Goal: Navigation & Orientation: Find specific page/section

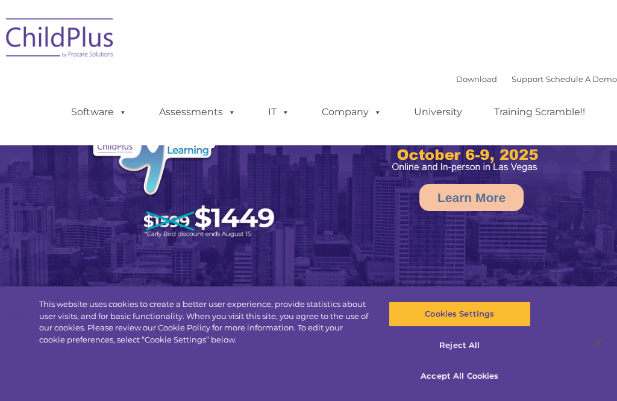
select select "MEDIUM"
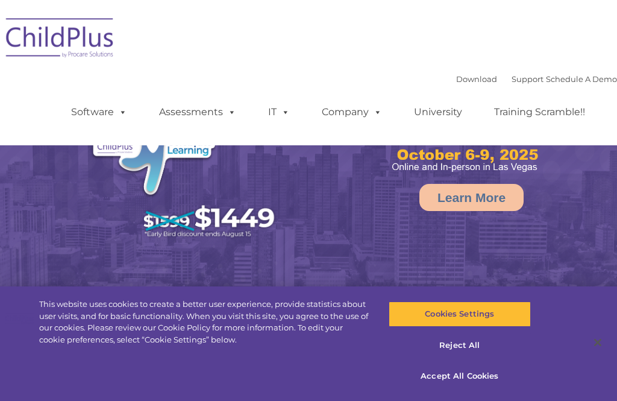
select select "MEDIUM"
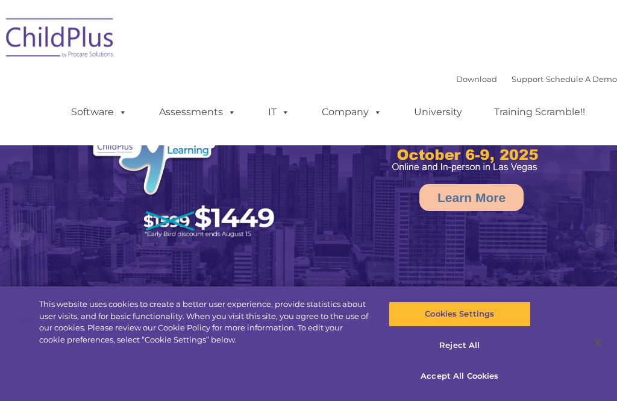
click at [88, 111] on link "Software" at bounding box center [99, 112] width 80 height 24
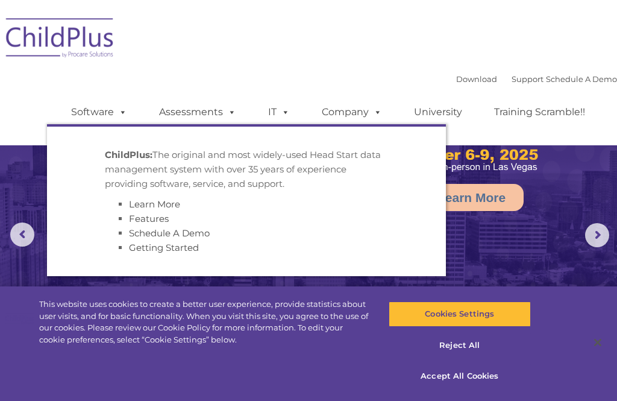
click at [92, 113] on link "Software" at bounding box center [99, 112] width 80 height 24
click at [90, 104] on link "Software" at bounding box center [99, 112] width 80 height 24
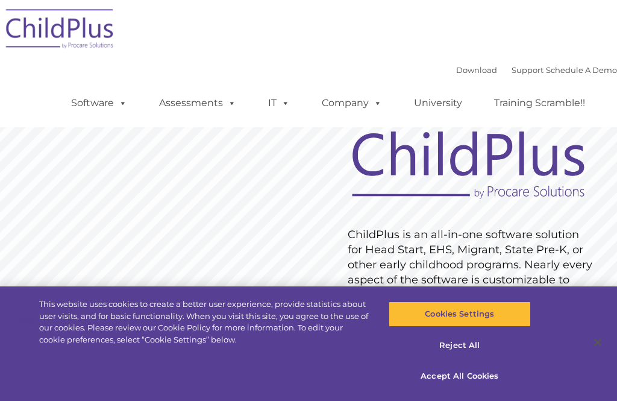
click at [595, 67] on link "Schedule A Demo" at bounding box center [581, 70] width 71 height 10
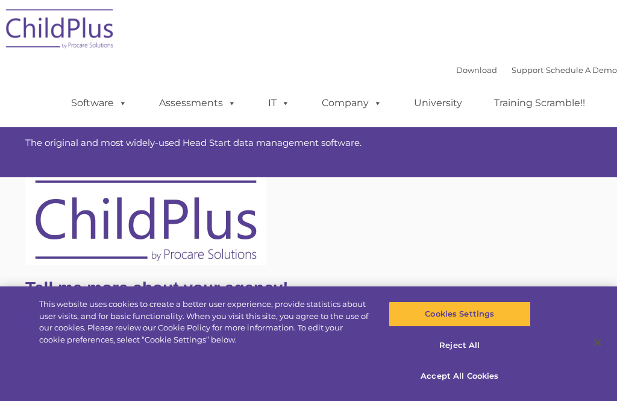
click at [120, 108] on span at bounding box center [120, 102] width 13 height 11
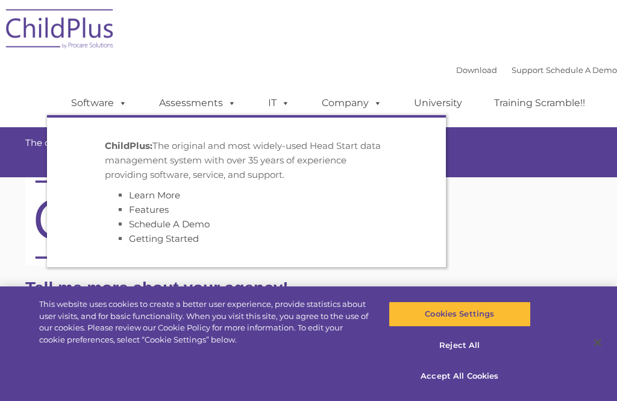
click at [110, 107] on link "Software" at bounding box center [99, 103] width 80 height 24
click at [186, 100] on link "Assessments" at bounding box center [197, 103] width 101 height 24
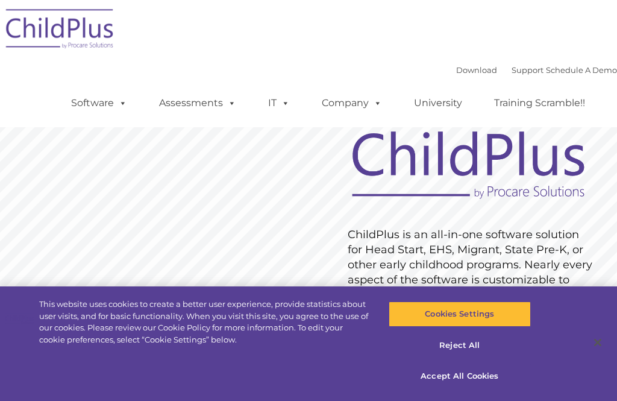
click at [526, 132] on img at bounding box center [468, 156] width 253 height 93
click at [298, 107] on link "IT" at bounding box center [279, 103] width 46 height 24
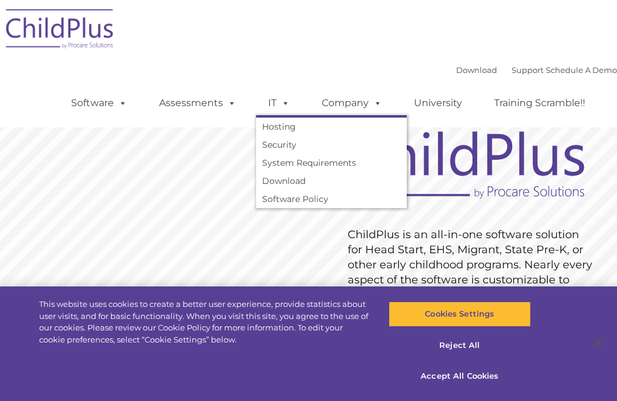
click at [284, 108] on span at bounding box center [282, 102] width 13 height 11
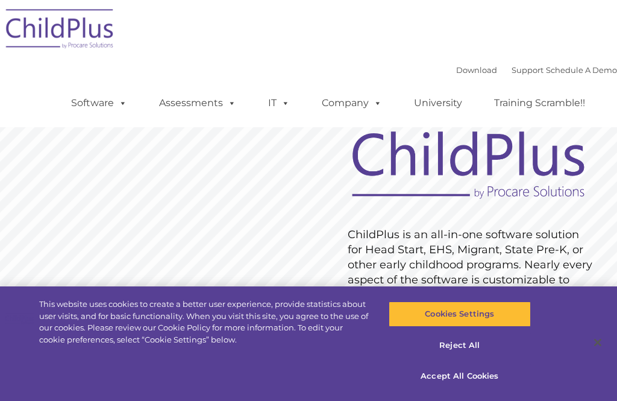
click at [228, 106] on span at bounding box center [229, 102] width 13 height 11
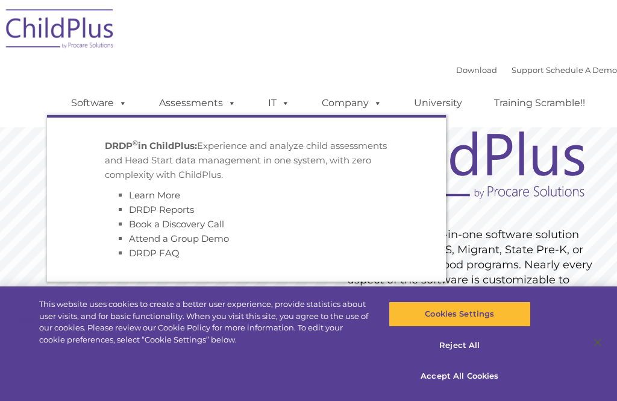
click at [227, 107] on span at bounding box center [229, 102] width 13 height 11
